Goal: Navigation & Orientation: Find specific page/section

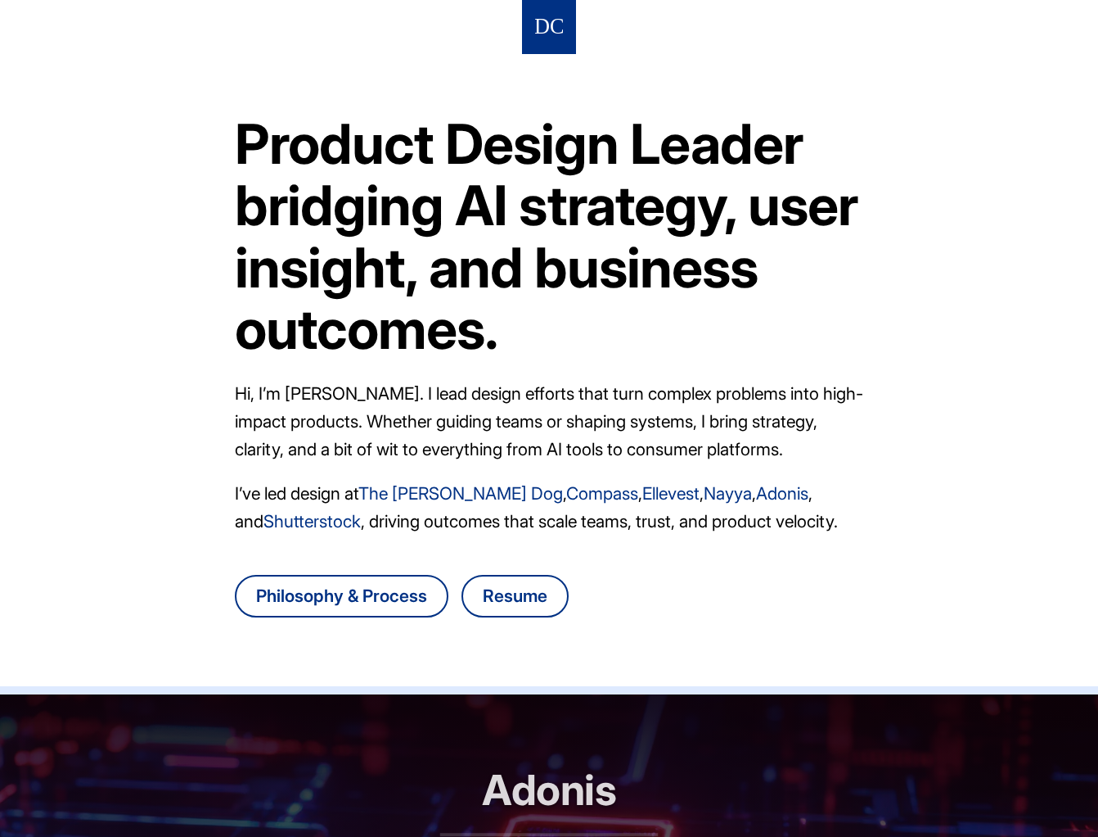
click at [742, 293] on h1 "Product Design Leader bridging AI strategy, user insight, and business outcomes." at bounding box center [549, 236] width 629 height 247
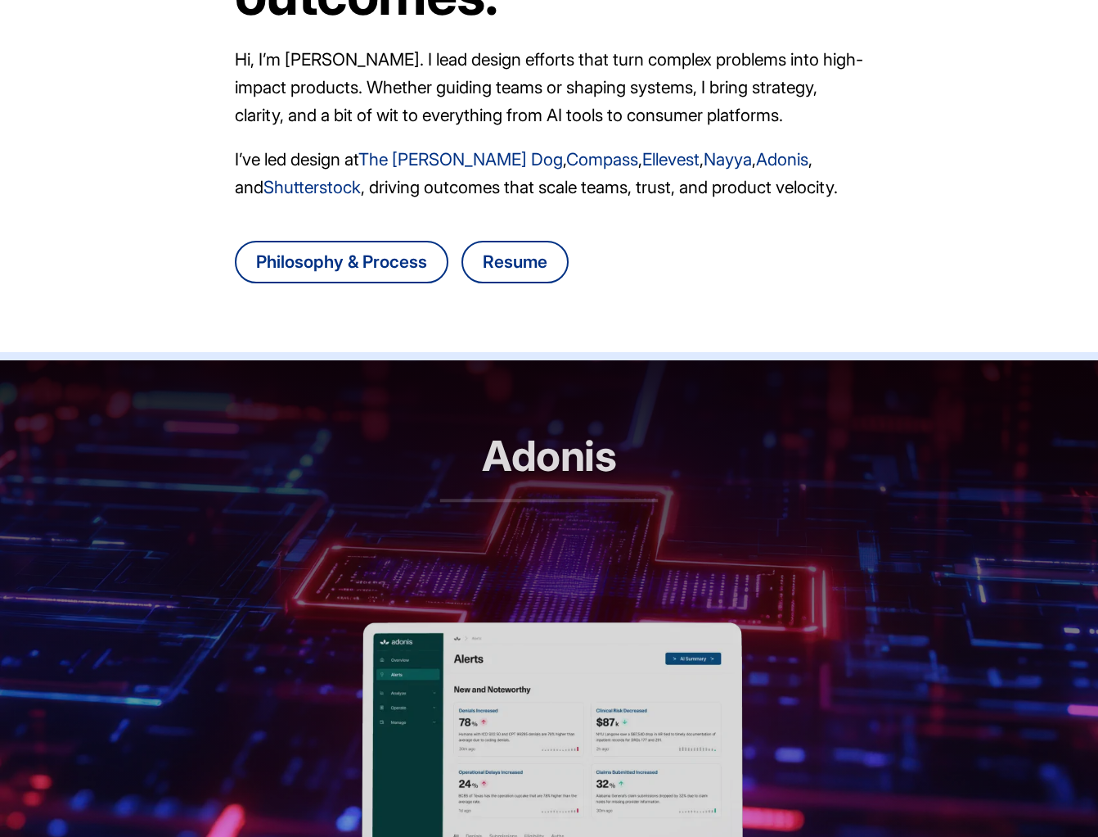
scroll to position [337, 0]
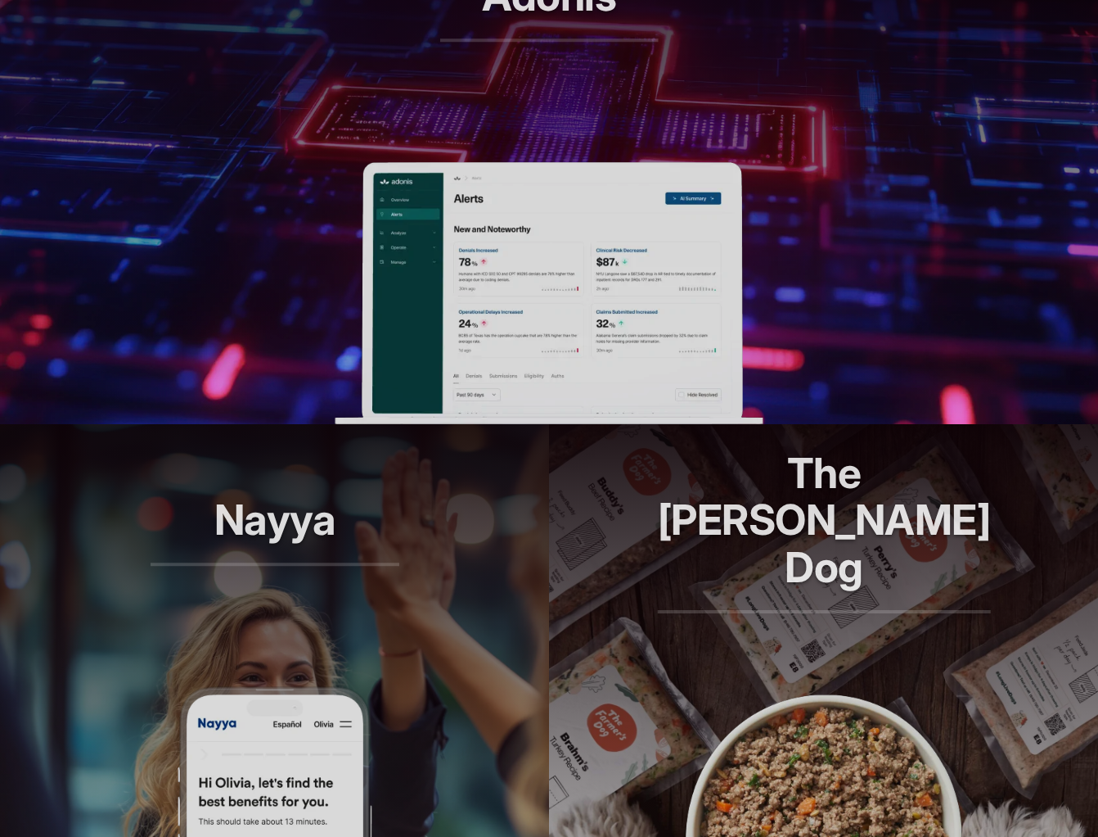
scroll to position [743, 0]
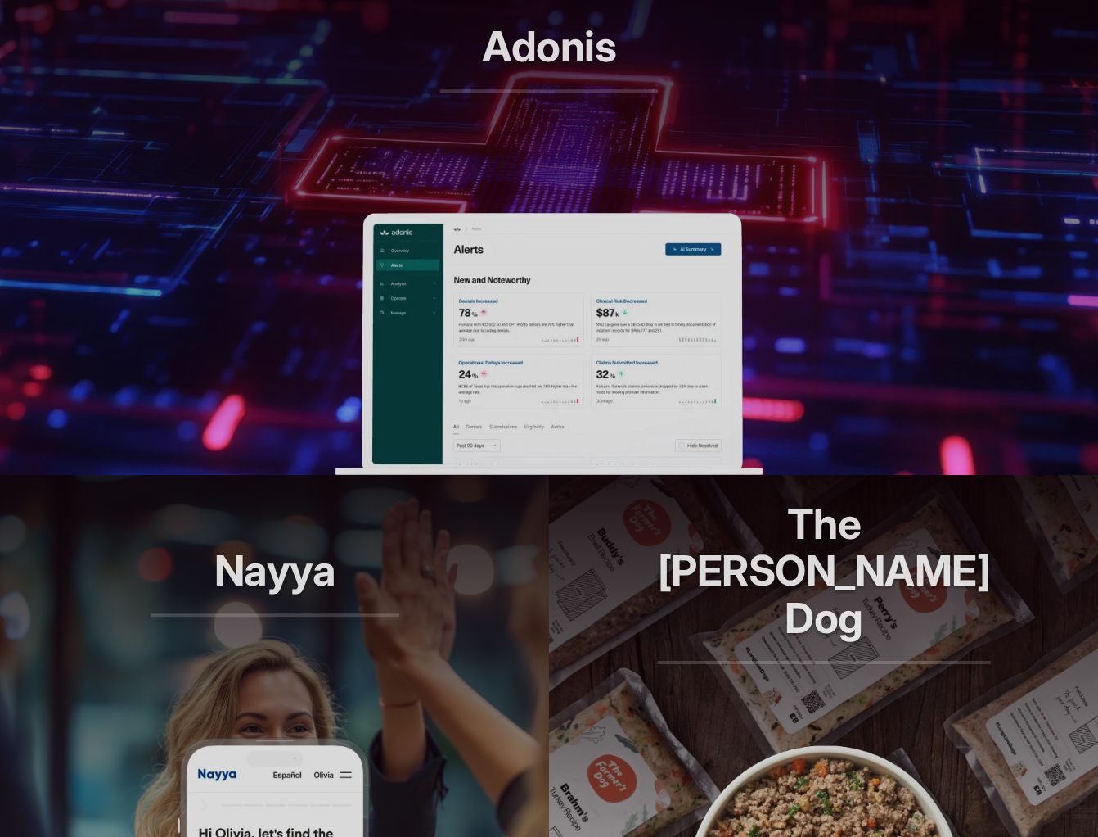
click at [805, 318] on article "Adonis RCM automation, reimagined" at bounding box center [549, 213] width 1098 height 524
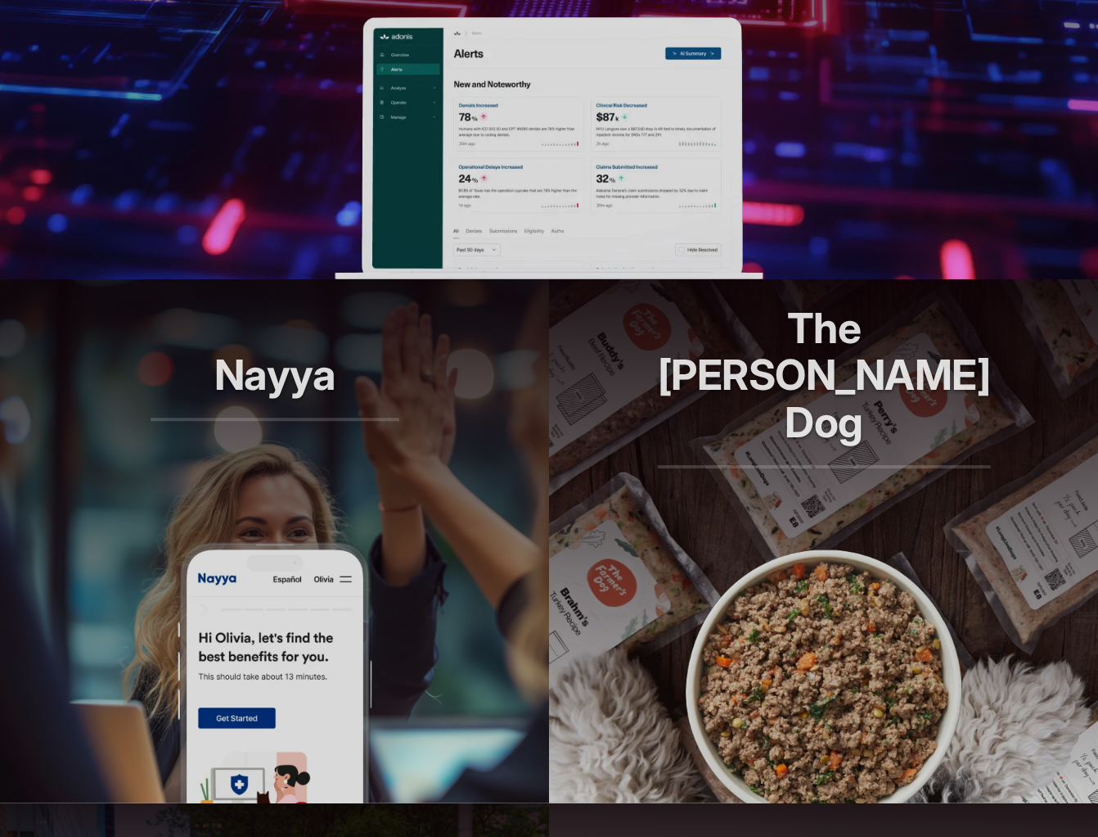
click at [390, 469] on header "Nayya Smarter decisions, better benefits" at bounding box center [274, 410] width 549 height 262
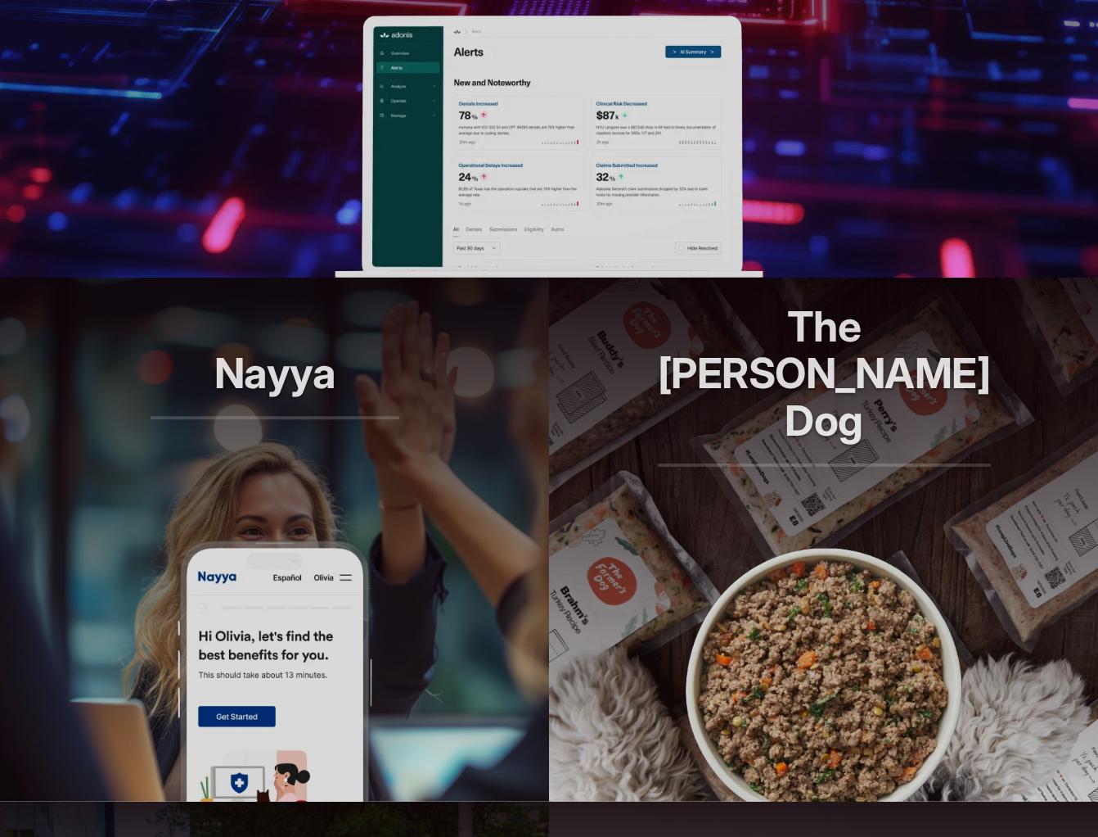
click at [719, 553] on img at bounding box center [824, 670] width 295 height 262
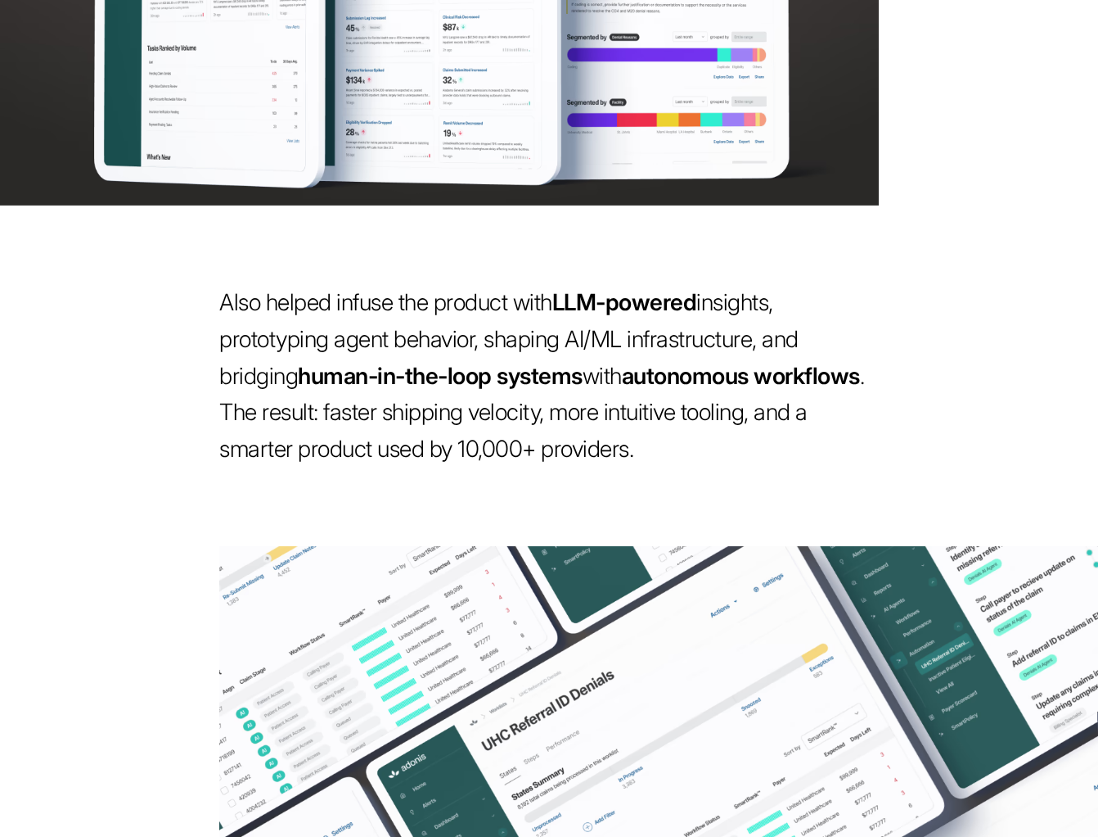
scroll to position [1450, 0]
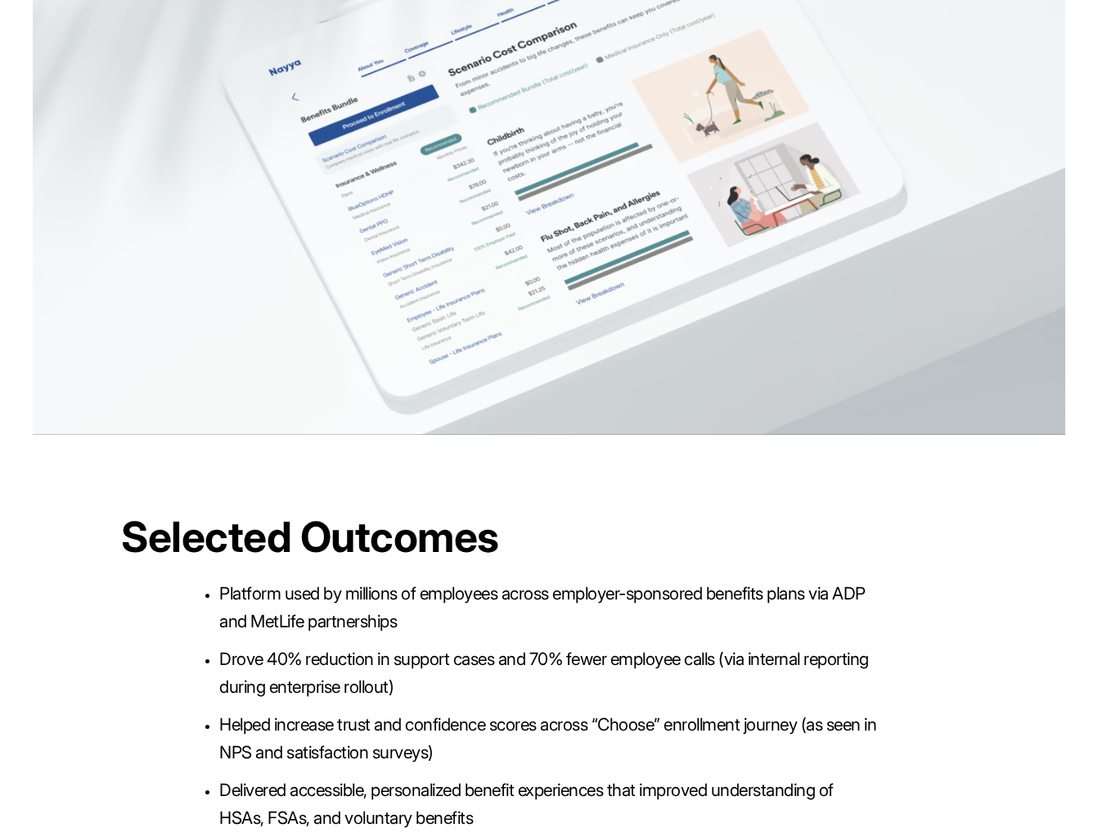
scroll to position [4359, 0]
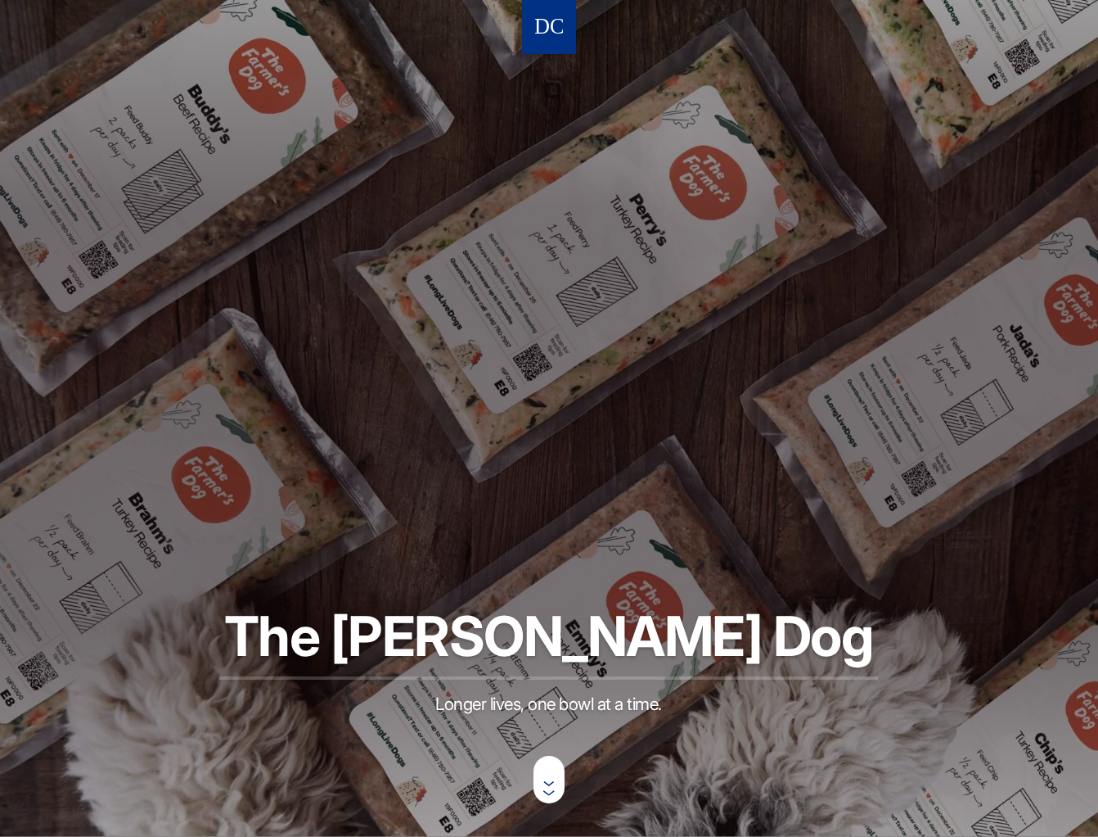
click at [552, 20] on img at bounding box center [549, 27] width 28 height 30
